Goal: Book appointment/travel/reservation

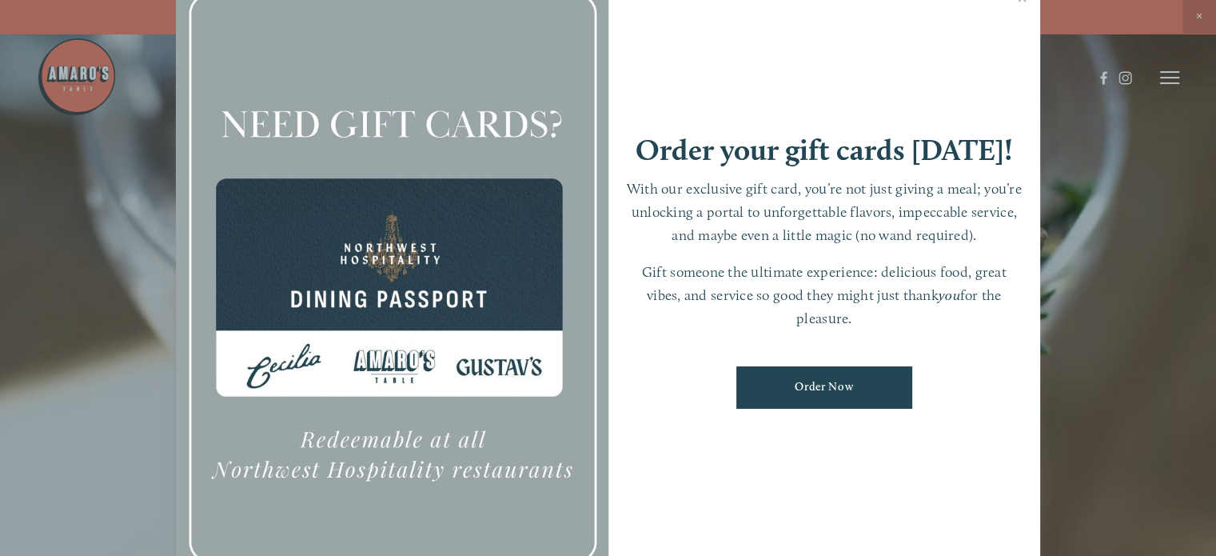
click at [1158, 98] on div at bounding box center [608, 278] width 1216 height 556
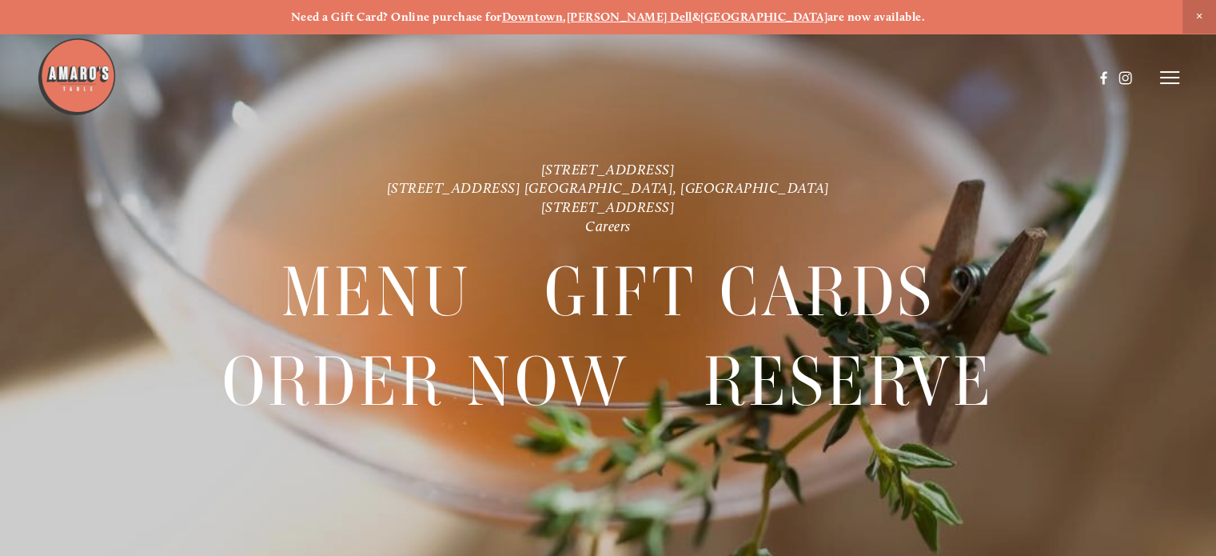
click at [1166, 82] on icon at bounding box center [1169, 77] width 19 height 14
click at [1164, 74] on icon at bounding box center [1167, 77] width 14 height 14
click at [1202, 11] on span "Close Announcement" at bounding box center [1199, 17] width 34 height 34
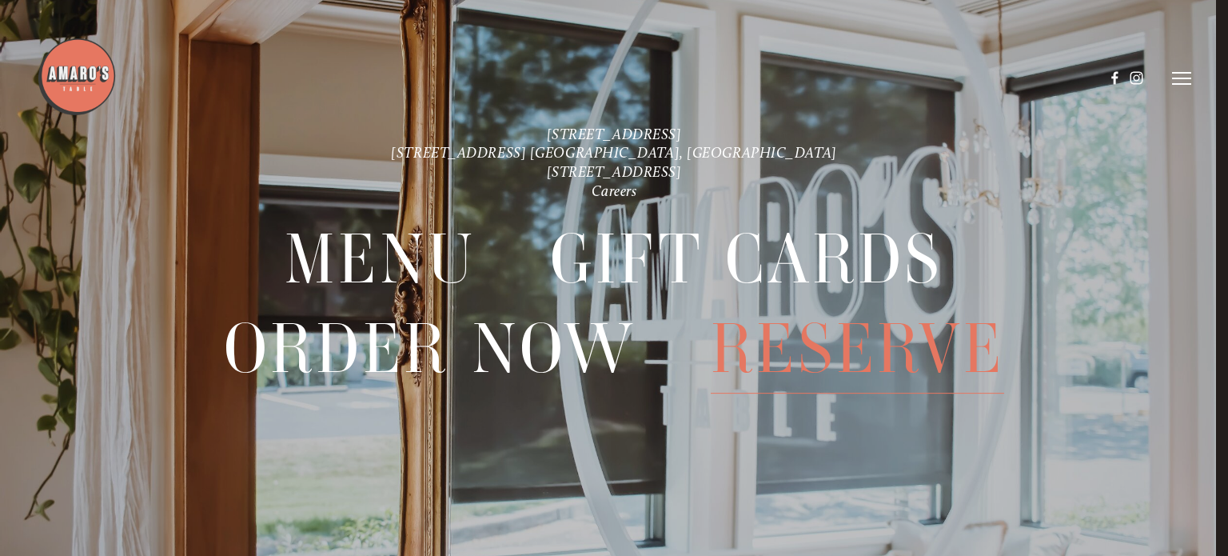
click at [854, 361] on span "Reserve" at bounding box center [857, 349] width 293 height 90
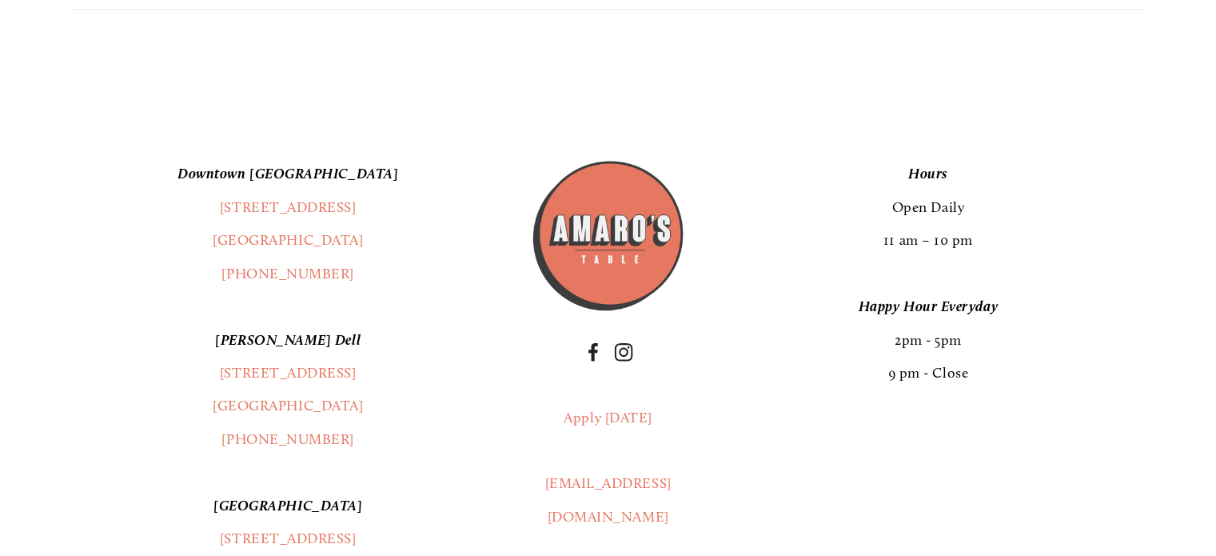
scroll to position [1999, 0]
